Goal: Information Seeking & Learning: Learn about a topic

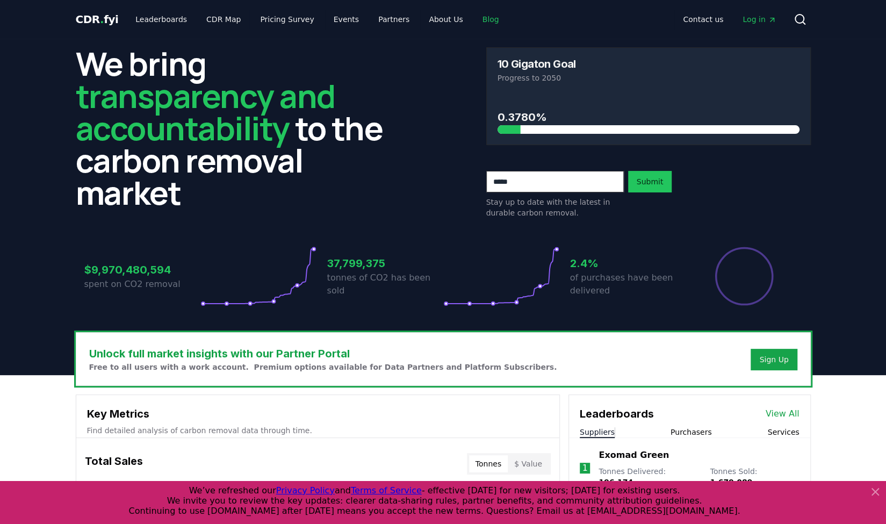
click at [474, 19] on link "Blog" at bounding box center [491, 19] width 34 height 19
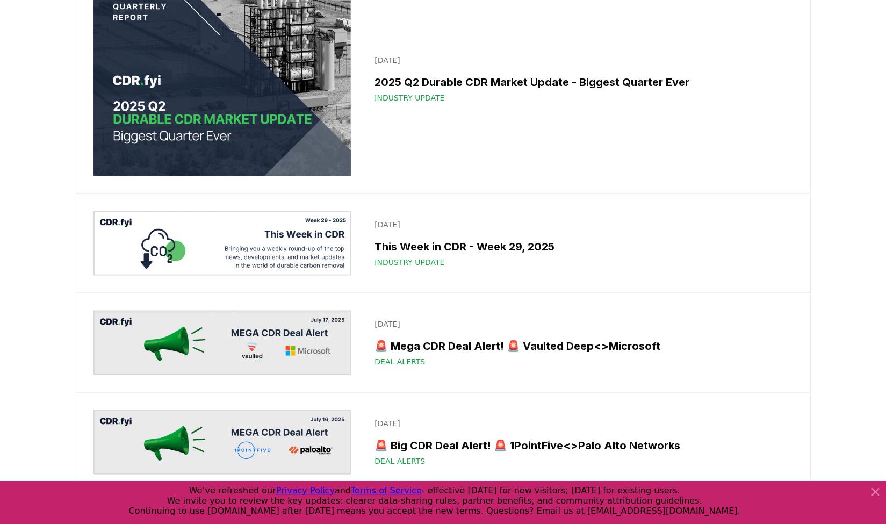
scroll to position [1175, 0]
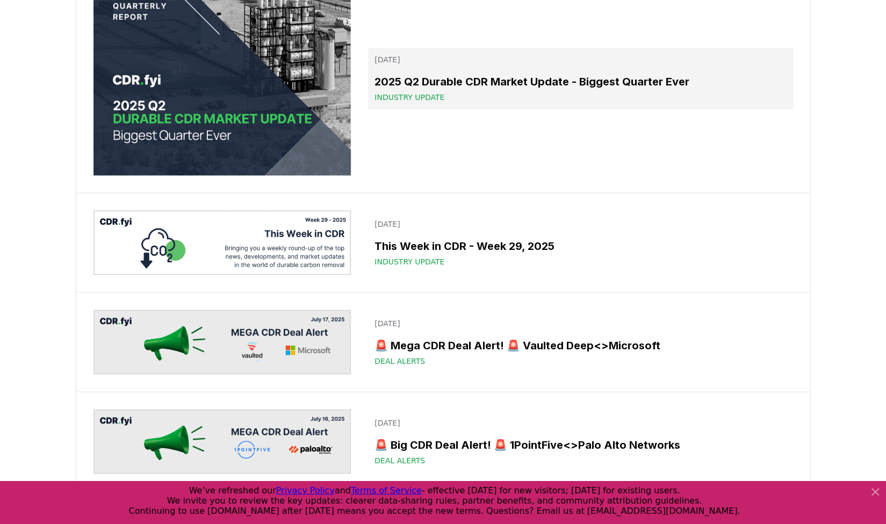
click at [397, 90] on h3 "2025 Q2 Durable CDR Market Update - Biggest Quarter Ever" at bounding box center [579, 82] width 411 height 16
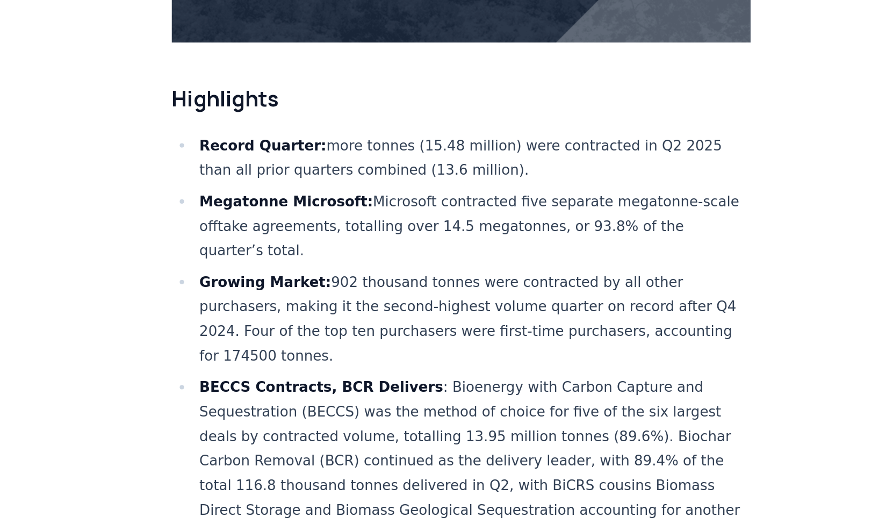
scroll to position [317, 0]
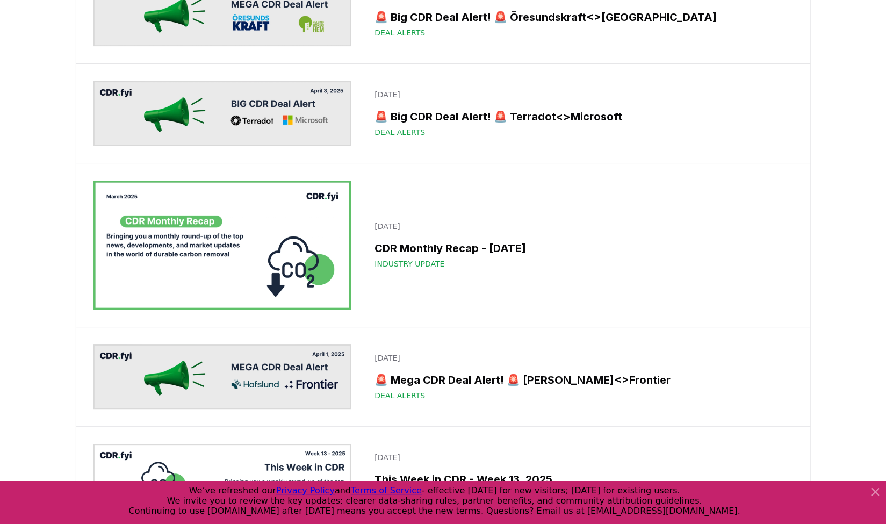
scroll to position [5505, 0]
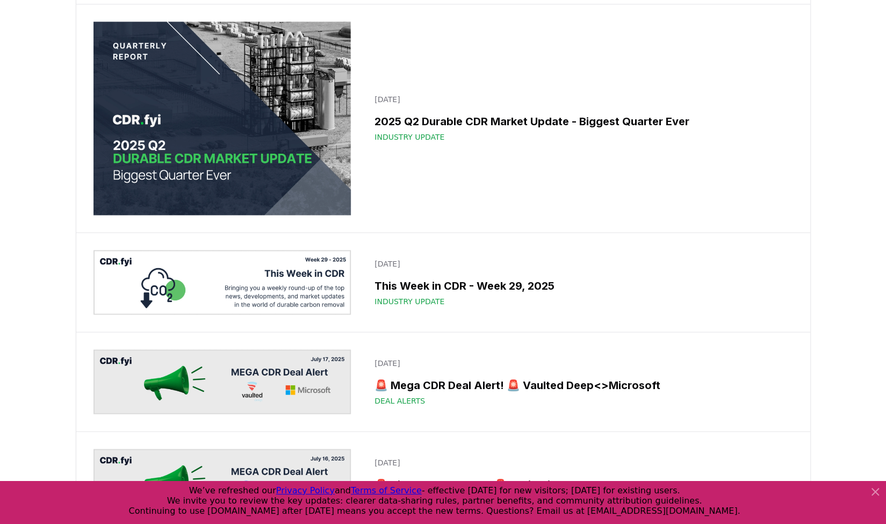
scroll to position [1083, 0]
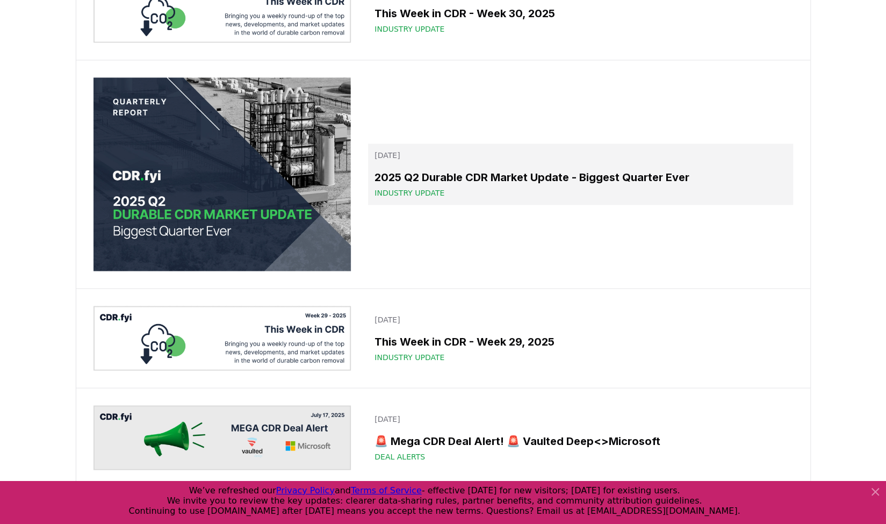
click at [405, 185] on h3 "2025 Q2 Durable CDR Market Update - Biggest Quarter Ever" at bounding box center [579, 177] width 411 height 16
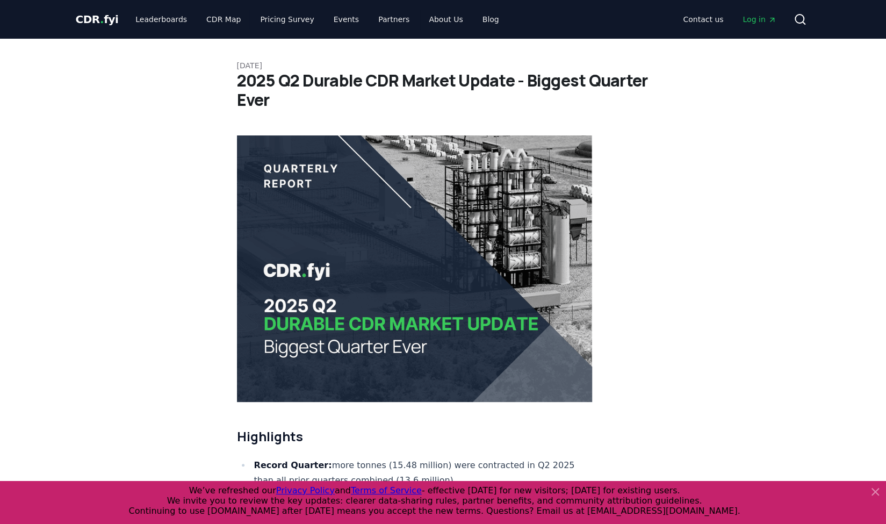
click at [90, 20] on span "CDR . fyi" at bounding box center [97, 19] width 43 height 13
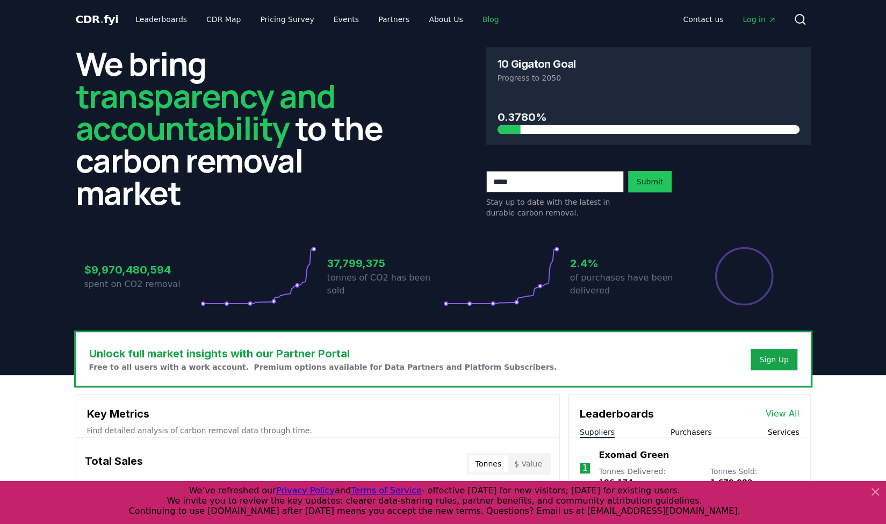
click at [474, 18] on link "Blog" at bounding box center [491, 19] width 34 height 19
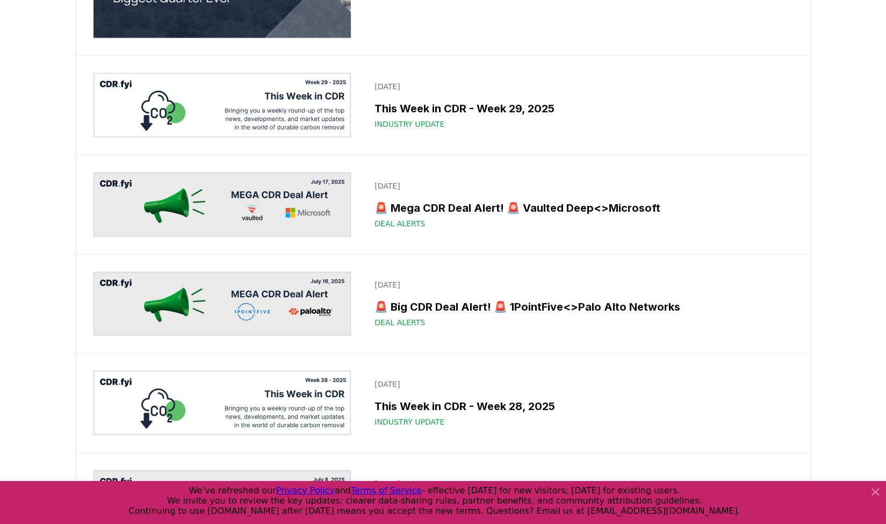
scroll to position [1315, 0]
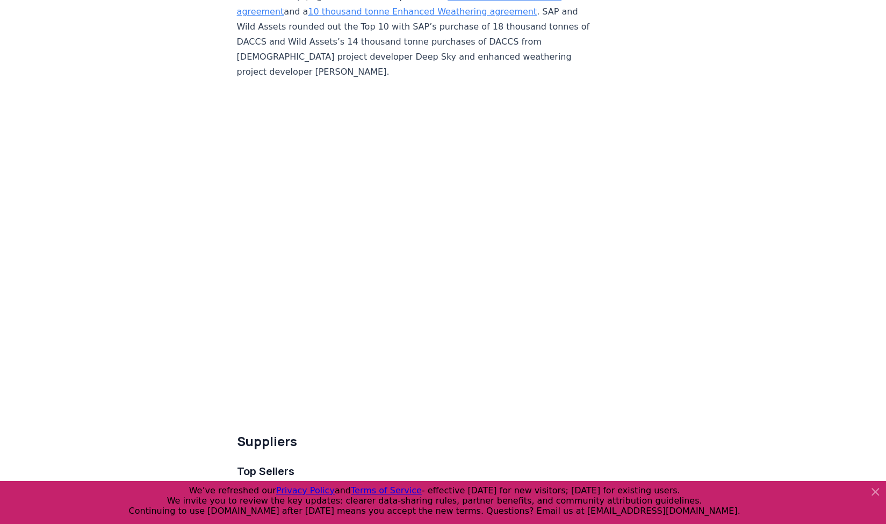
scroll to position [3200, 0]
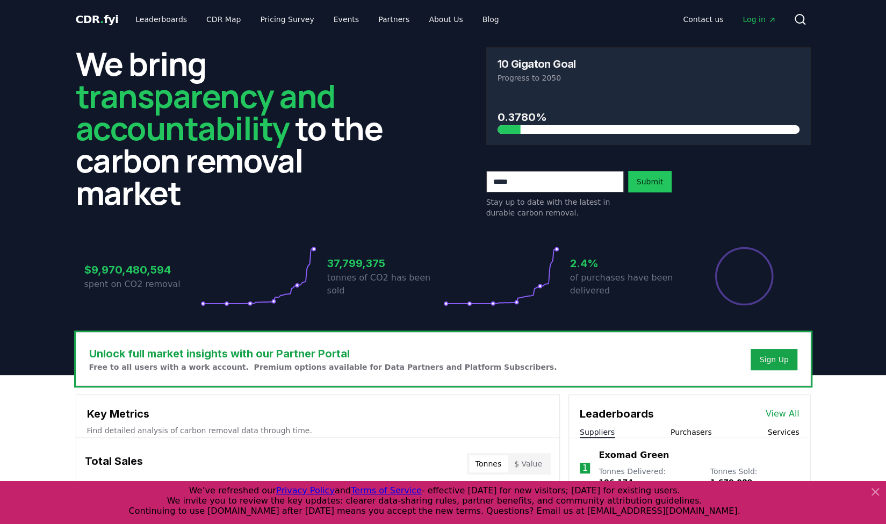
scroll to position [1, 0]
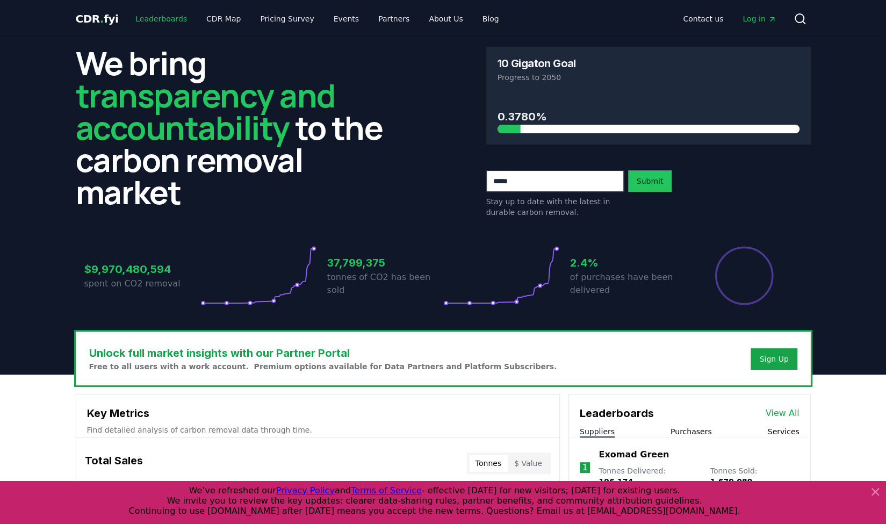
click at [160, 16] on link "Leaderboards" at bounding box center [161, 18] width 69 height 19
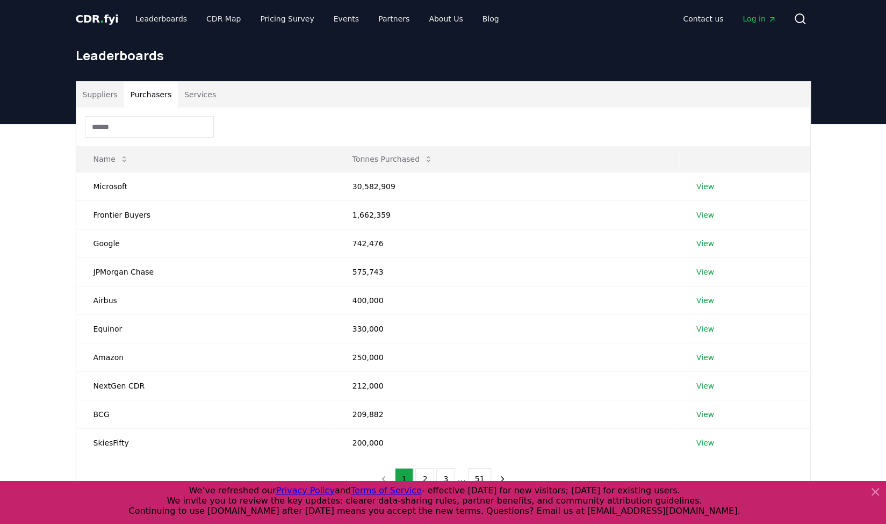
click at [148, 92] on button "Purchasers" at bounding box center [151, 95] width 54 height 26
click at [709, 187] on link "View" at bounding box center [705, 186] width 18 height 11
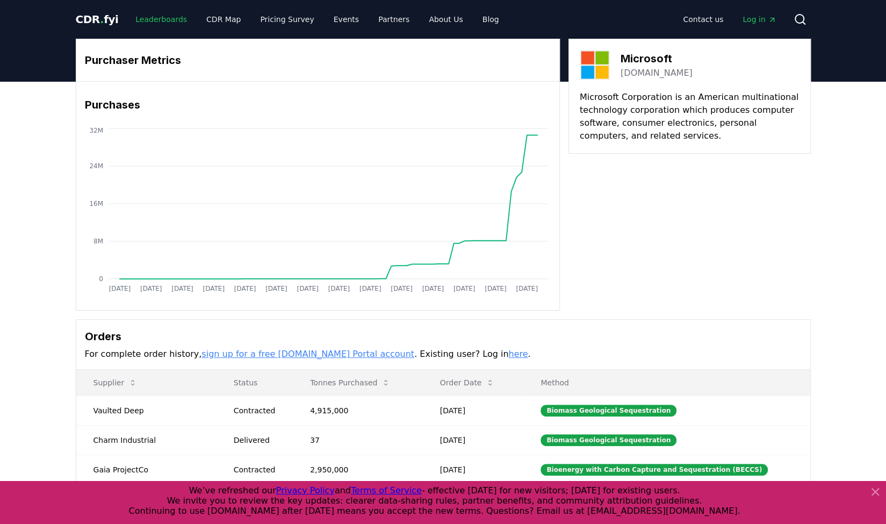
click at [145, 21] on link "Leaderboards" at bounding box center [161, 19] width 69 height 19
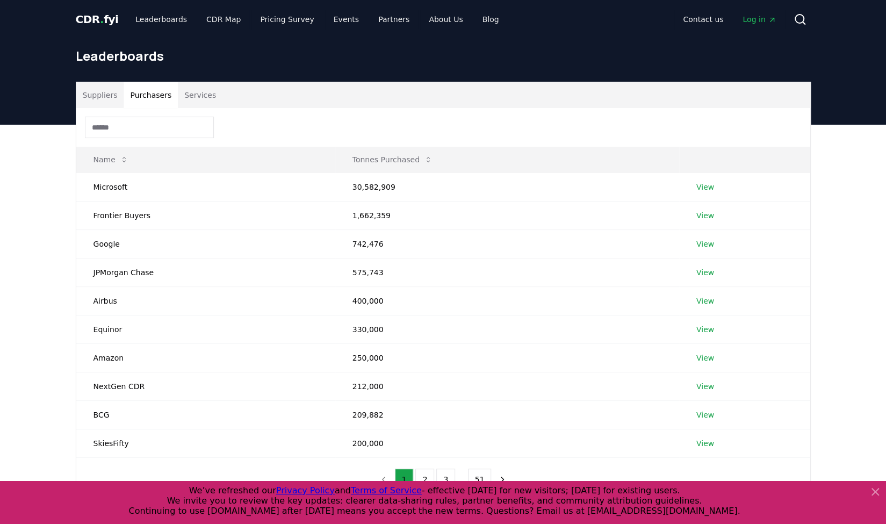
click at [151, 99] on button "Purchasers" at bounding box center [151, 95] width 54 height 26
drag, startPoint x: 111, startPoint y: 186, endPoint x: 386, endPoint y: 256, distance: 284.3
click at [386, 256] on tbody "Microsoft 30,582,909 View Frontier Buyers 1,662,359 View Google 742,476 View JP…" at bounding box center [443, 314] width 734 height 285
click at [91, 186] on td "Microsoft" at bounding box center [205, 186] width 259 height 28
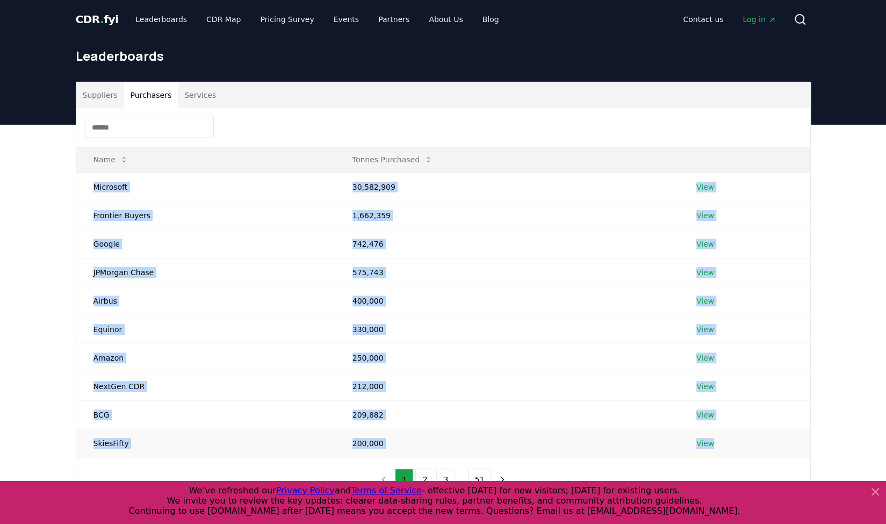
drag, startPoint x: 93, startPoint y: 185, endPoint x: 717, endPoint y: 439, distance: 673.4
click at [717, 439] on tbody "Microsoft 30,582,909 View Frontier Buyers 1,662,359 View Google 742,476 View JP…" at bounding box center [443, 314] width 734 height 285
copy tbody "Microsoft 30,582,909 View Frontier Buyers 1,662,359 View Google 742,476 View JP…"
click at [99, 18] on span "CDR . fyi" at bounding box center [97, 19] width 43 height 13
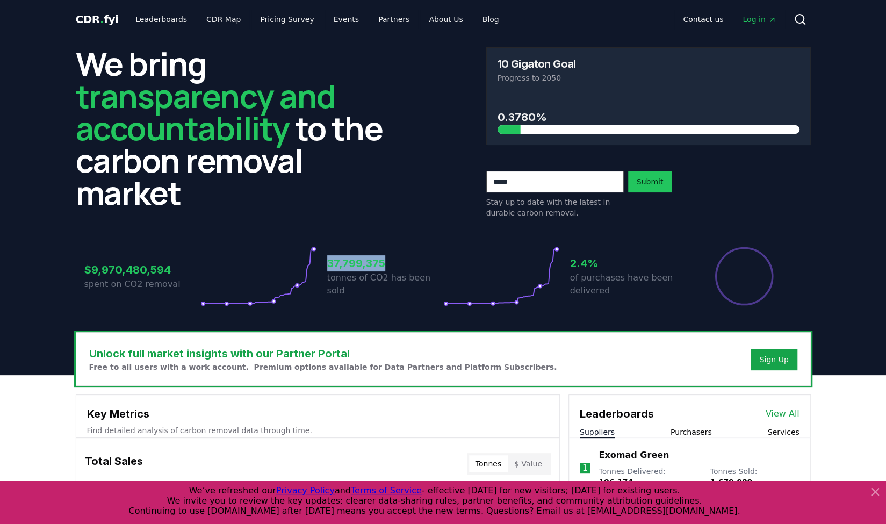
drag, startPoint x: 329, startPoint y: 270, endPoint x: 384, endPoint y: 268, distance: 54.8
click at [384, 268] on h3 "37,799,375" at bounding box center [385, 263] width 116 height 16
copy h3 "37,799,375"
click at [173, 21] on link "Leaderboards" at bounding box center [161, 19] width 69 height 19
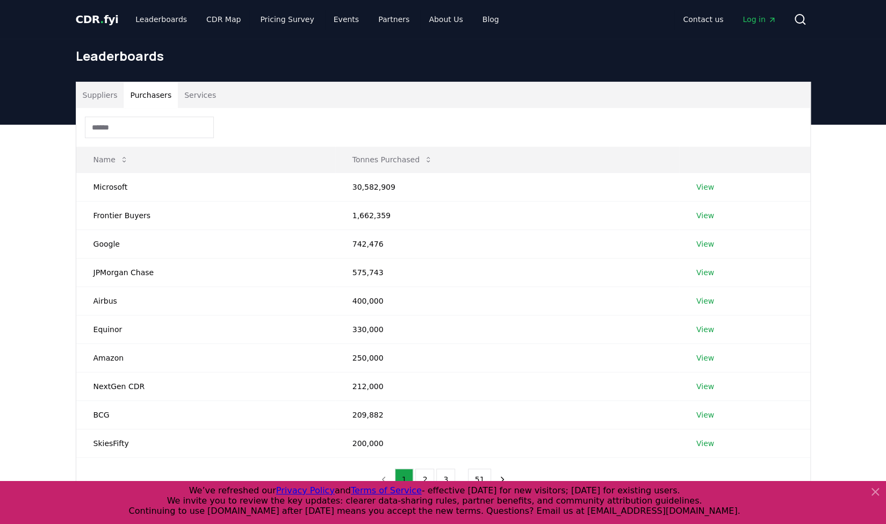
click at [156, 96] on button "Purchasers" at bounding box center [151, 95] width 54 height 26
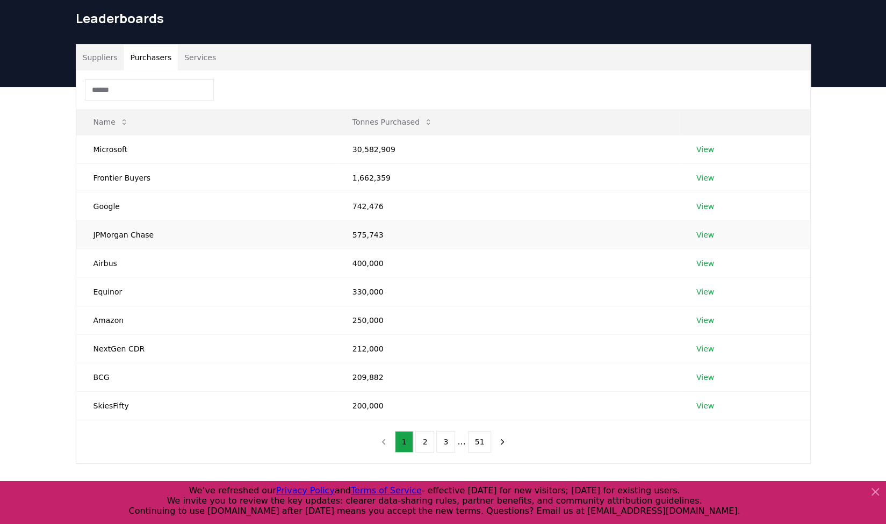
scroll to position [39, 0]
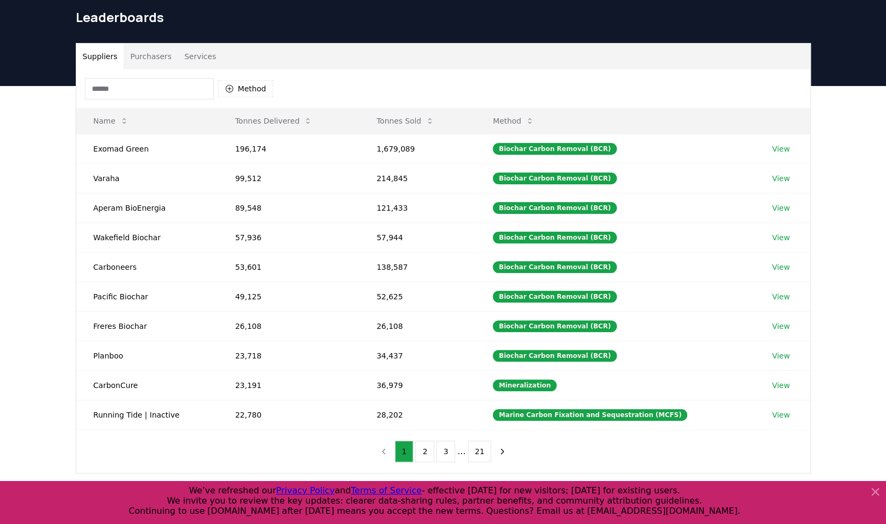
click at [97, 48] on button "Suppliers" at bounding box center [100, 57] width 48 height 26
click at [388, 115] on button "Tonnes Sold" at bounding box center [405, 120] width 75 height 21
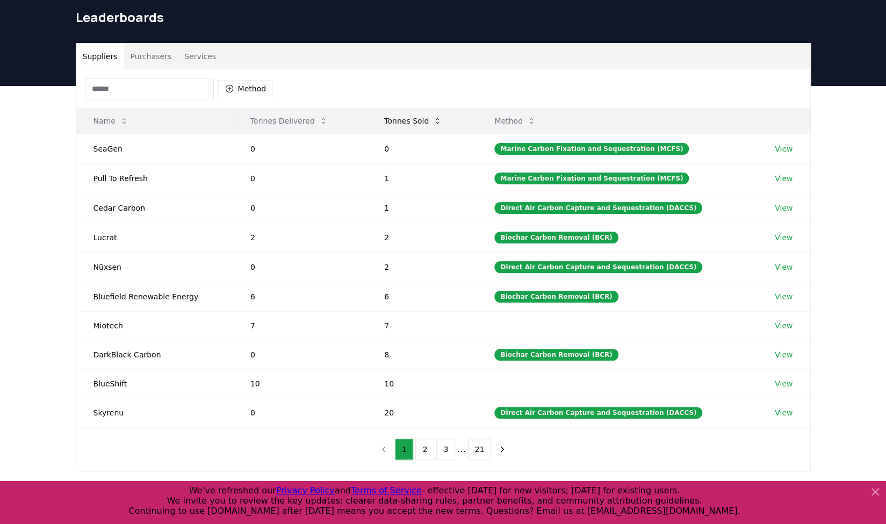
click at [388, 115] on button "Tonnes Sold" at bounding box center [412, 120] width 75 height 21
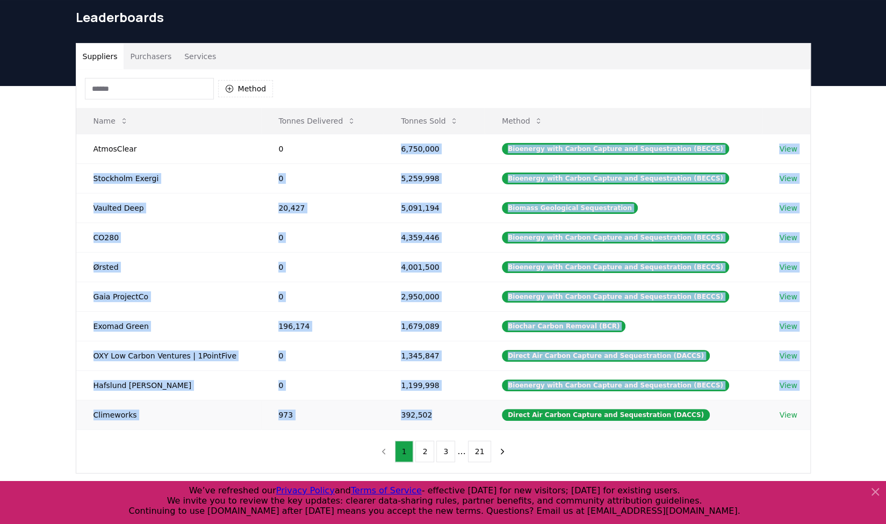
drag, startPoint x: 409, startPoint y: 150, endPoint x: 440, endPoint y: 401, distance: 253.4
click at [440, 401] on tbody "AtmosClear 0 6,750,000 Bioenergy with Carbon Capture and Sequestration (BECCS) …" at bounding box center [443, 281] width 734 height 295
copy tbody "6,750,000 Bioenergy with Carbon Capture and Sequestration (BECCS) View Stockhol…"
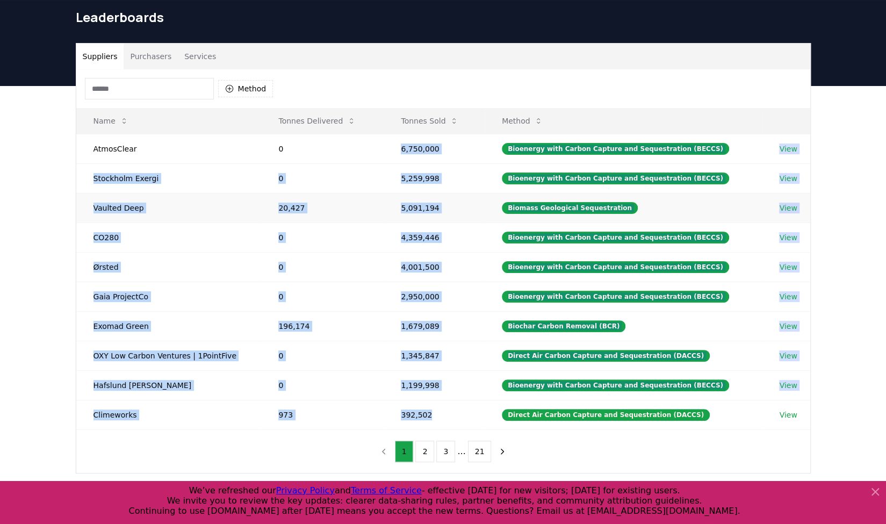
click at [204, 218] on td "Vaulted Deep" at bounding box center [168, 208] width 185 height 30
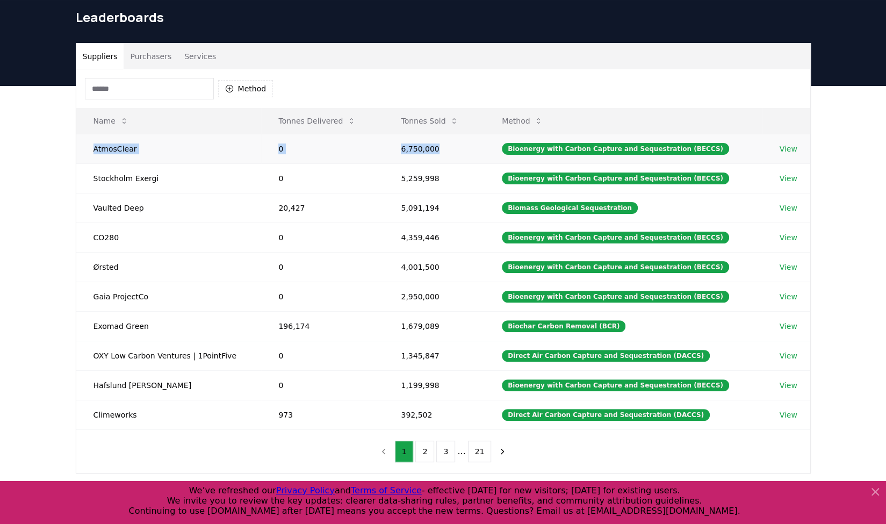
drag, startPoint x: 93, startPoint y: 147, endPoint x: 440, endPoint y: 149, distance: 347.0
click at [440, 149] on tr "AtmosClear 0 6,750,000 Bioenergy with Carbon Capture and Sequestration (BECCS) …" at bounding box center [443, 149] width 734 height 30
copy tr "AtmosClear 0 6,750,000"
